Goal: Find specific page/section: Find specific page/section

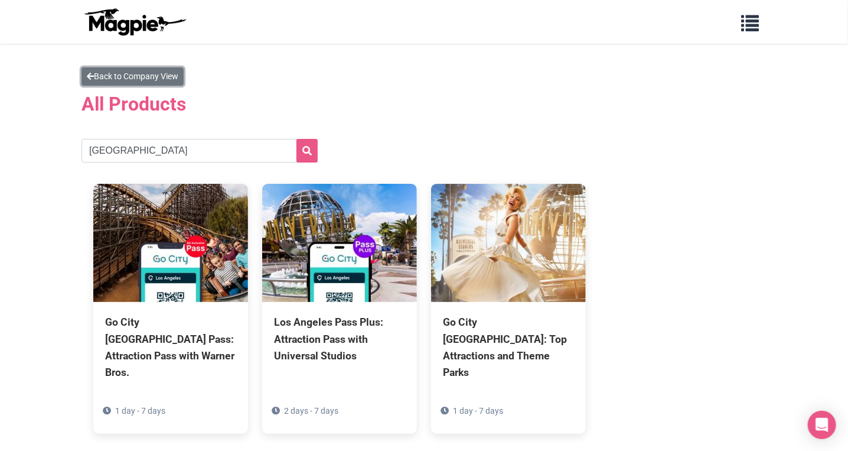
click at [125, 79] on link "Back to Company View" at bounding box center [133, 76] width 102 height 18
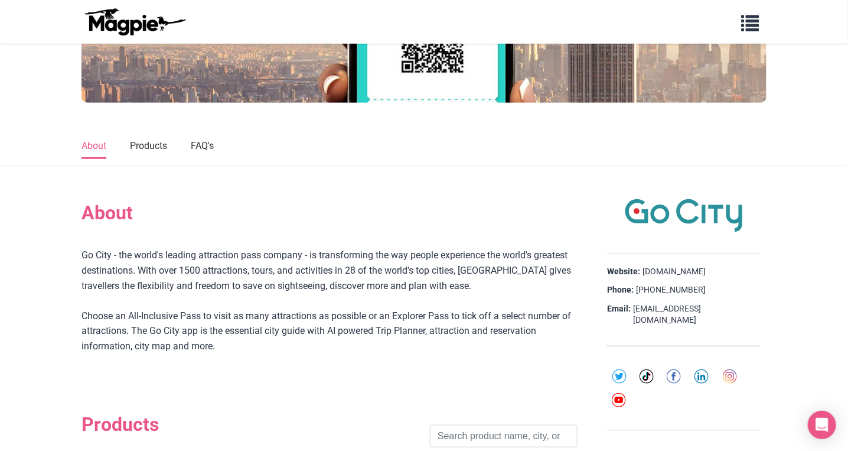
scroll to position [295, 0]
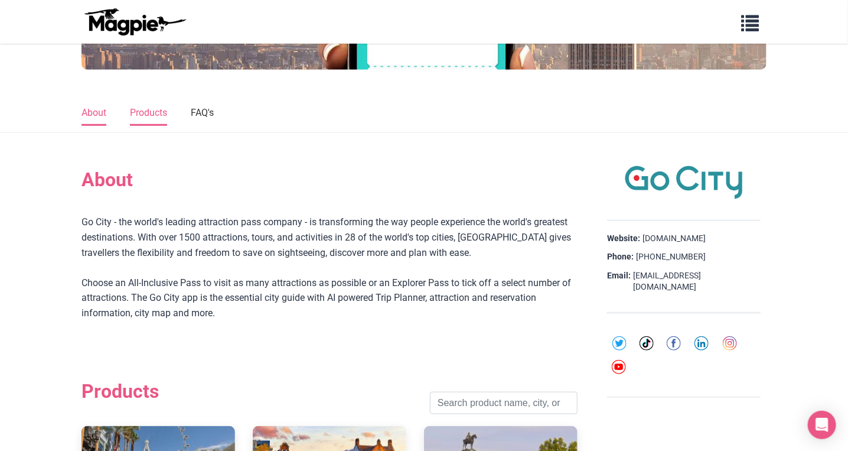
click at [158, 108] on link "Products" at bounding box center [148, 113] width 37 height 25
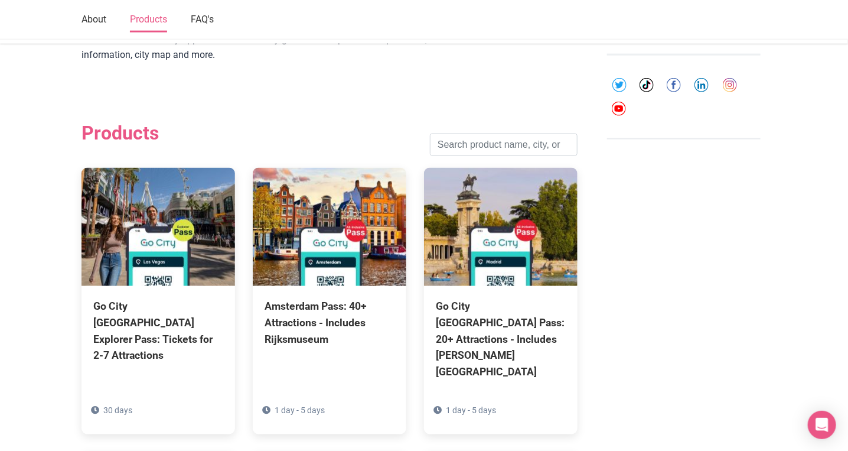
scroll to position [597, 0]
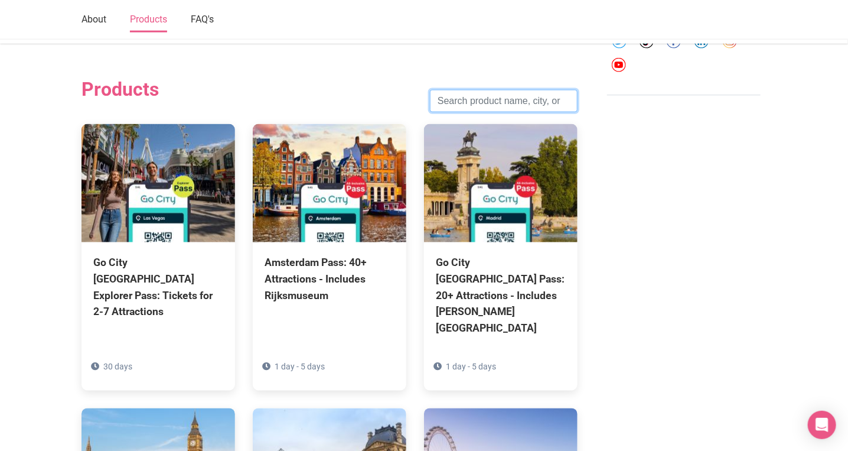
click at [446, 106] on input "search" at bounding box center [504, 101] width 148 height 22
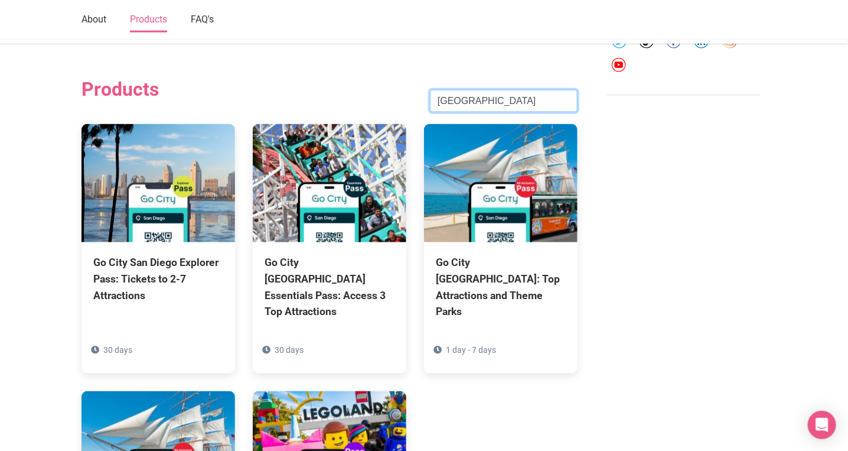
type input "[GEOGRAPHIC_DATA]"
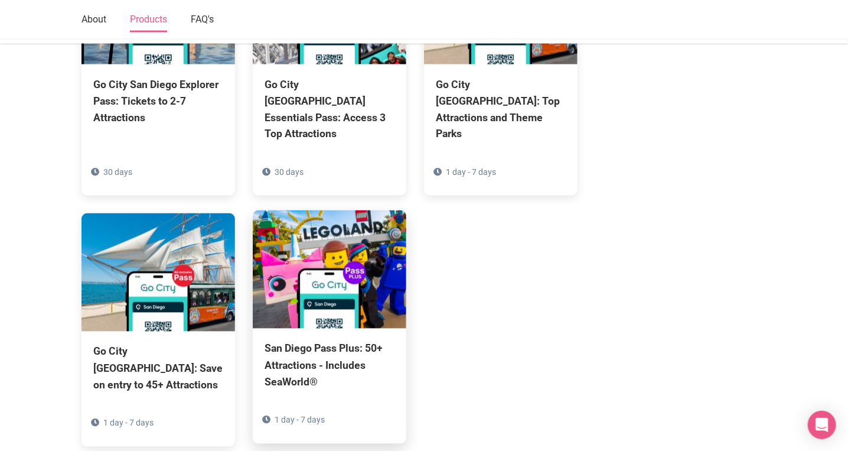
scroll to position [774, 0]
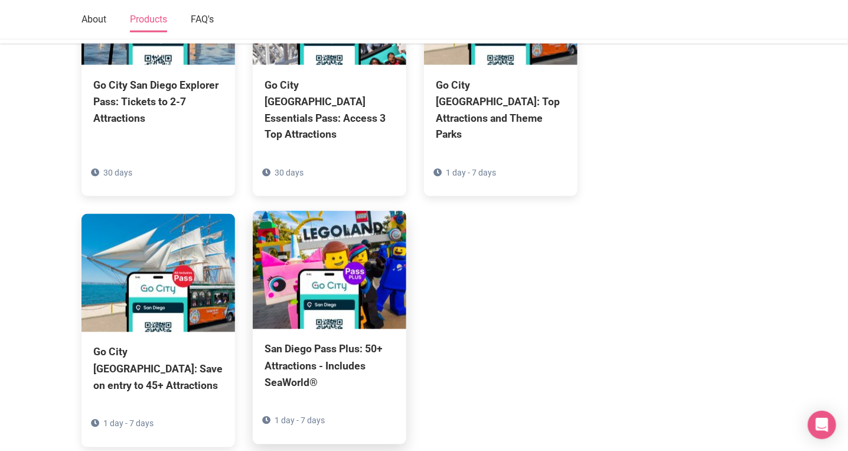
click at [347, 329] on div "San Diego Pass Plus: 50+ Attractions - Includes SeaWorld® 1 day - 7 days" at bounding box center [330, 386] width 154 height 115
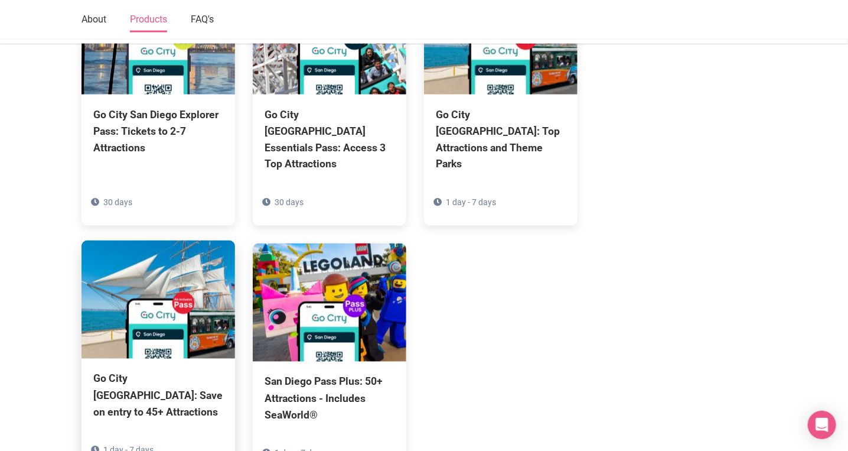
scroll to position [715, 0]
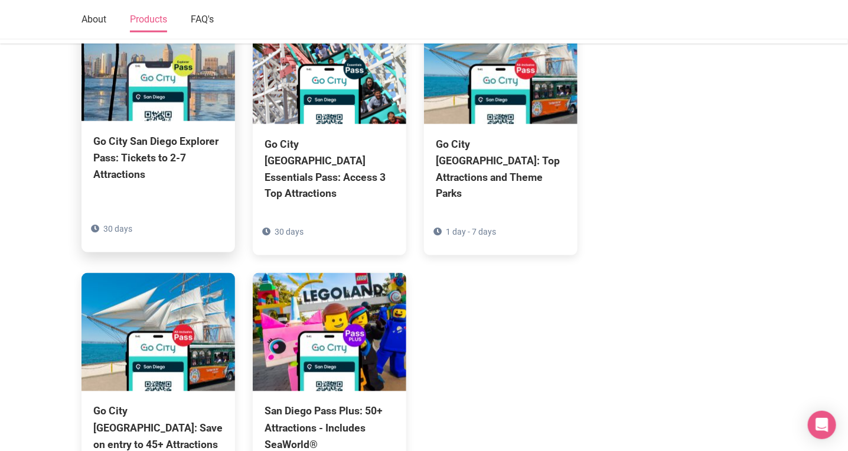
click at [144, 178] on div "Go City San Diego Explorer Pass: Tickets to 2-7 Attractions" at bounding box center [158, 158] width 130 height 50
